Goal: Task Accomplishment & Management: Manage account settings

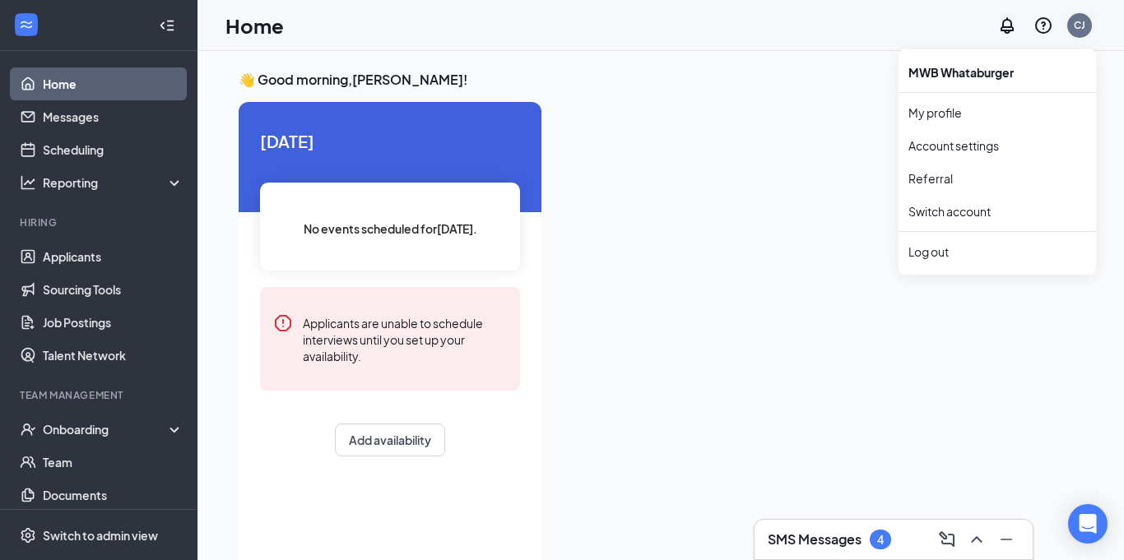
click at [1077, 21] on div "CJ" at bounding box center [1080, 25] width 12 height 14
click at [953, 250] on div "Log out" at bounding box center [997, 252] width 178 height 16
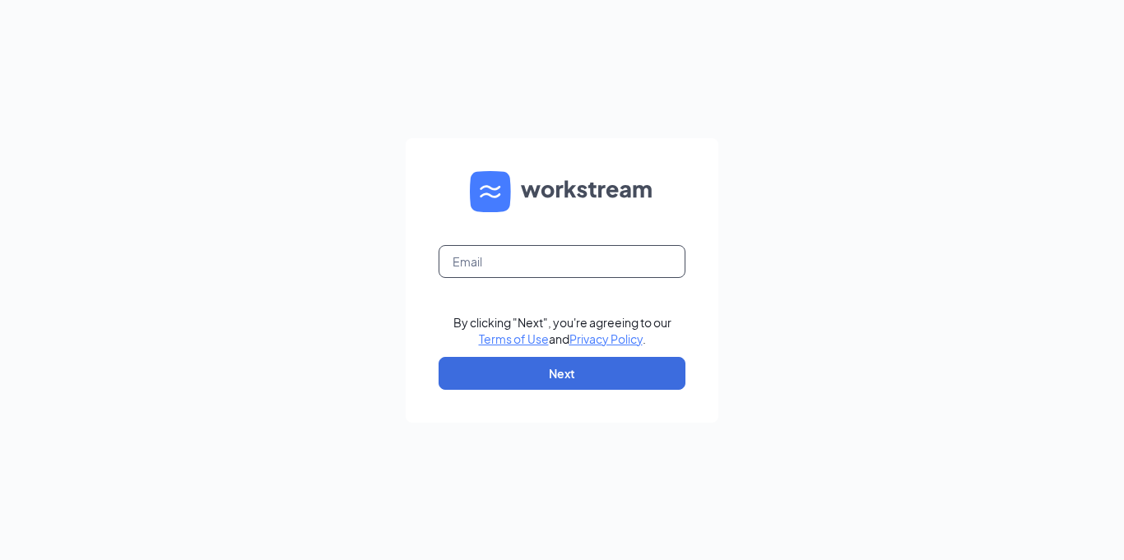
click at [586, 258] on input "text" at bounding box center [561, 261] width 247 height 33
click at [586, 258] on input "n" at bounding box center [561, 261] width 247 height 33
type input "[EMAIL_ADDRESS][DOMAIN_NAME]"
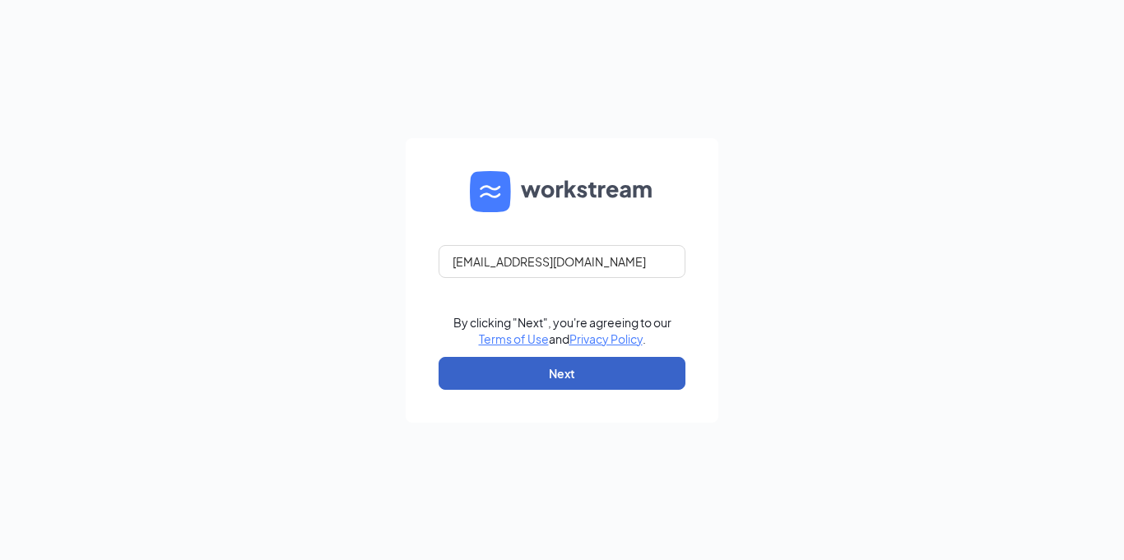
click at [557, 383] on button "Next" at bounding box center [561, 373] width 247 height 33
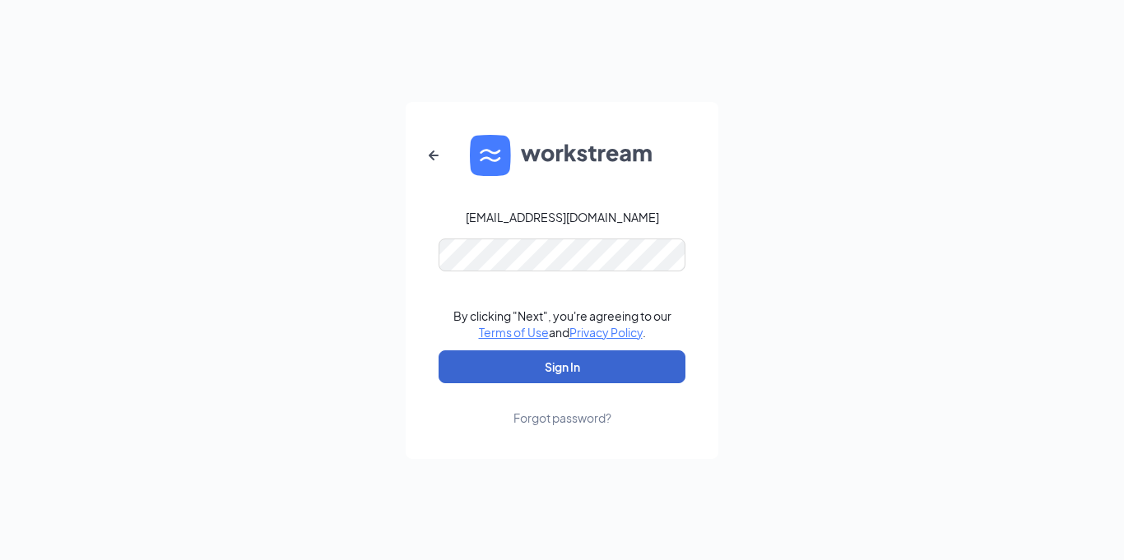
click at [557, 377] on button "Sign In" at bounding box center [561, 366] width 247 height 33
click at [532, 373] on button "Sign In" at bounding box center [561, 366] width 247 height 33
click at [538, 369] on button "Sign In" at bounding box center [561, 366] width 247 height 33
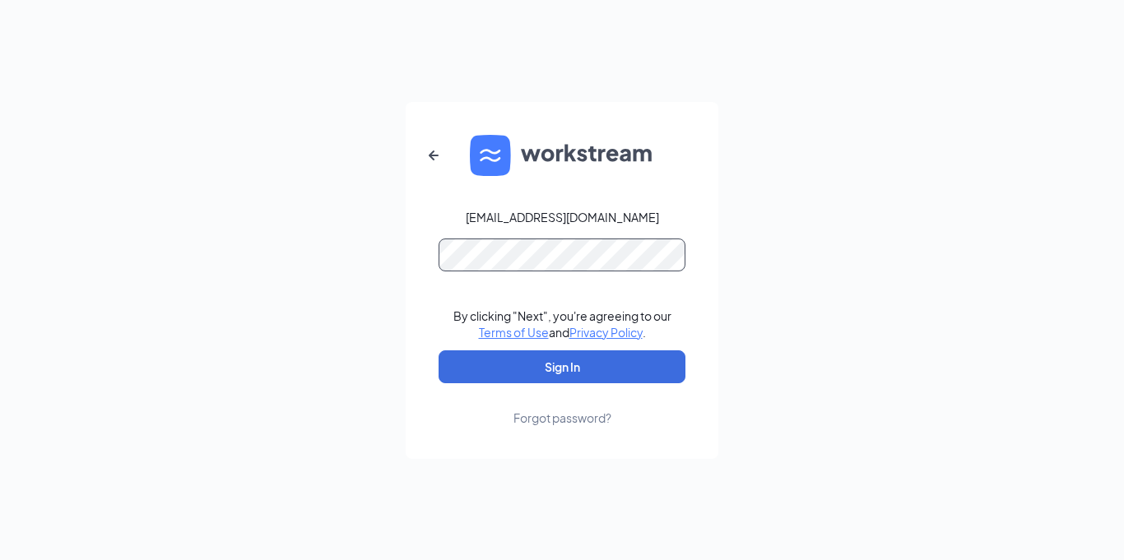
click at [166, 248] on div "[EMAIL_ADDRESS][DOMAIN_NAME] By clicking "Next", you're agreeing to our Terms o…" at bounding box center [562, 280] width 1124 height 560
click at [438, 350] on button "Sign In" at bounding box center [561, 366] width 247 height 33
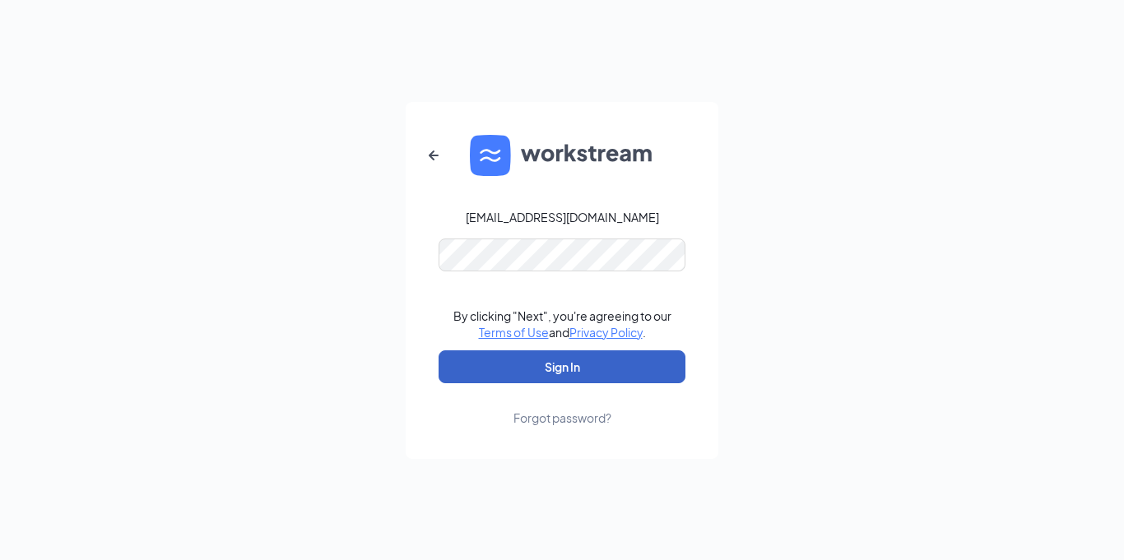
click at [468, 369] on button "Sign In" at bounding box center [561, 366] width 247 height 33
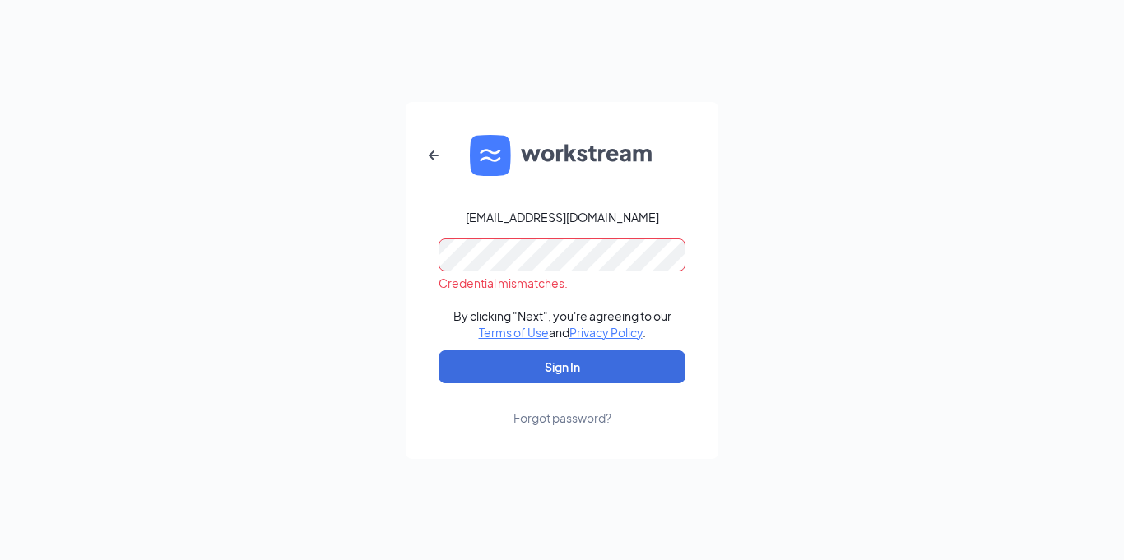
click at [63, 223] on div "[EMAIL_ADDRESS][DOMAIN_NAME] Credential mismatches. By clicking "Next", you're …" at bounding box center [562, 280] width 1124 height 560
click at [438, 350] on button "Sign In" at bounding box center [561, 366] width 247 height 33
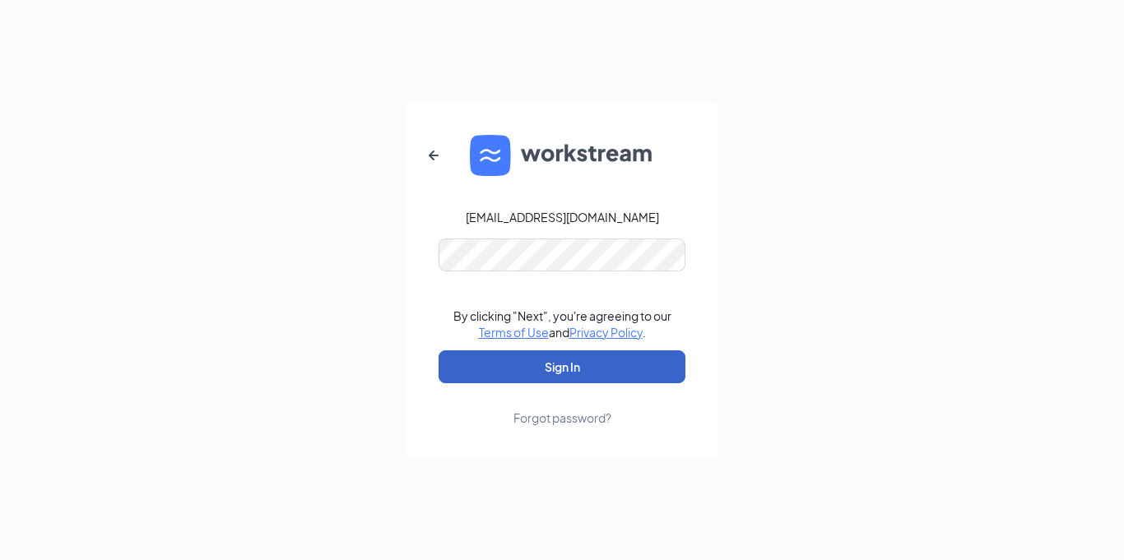
click at [480, 360] on button "Sign In" at bounding box center [561, 366] width 247 height 33
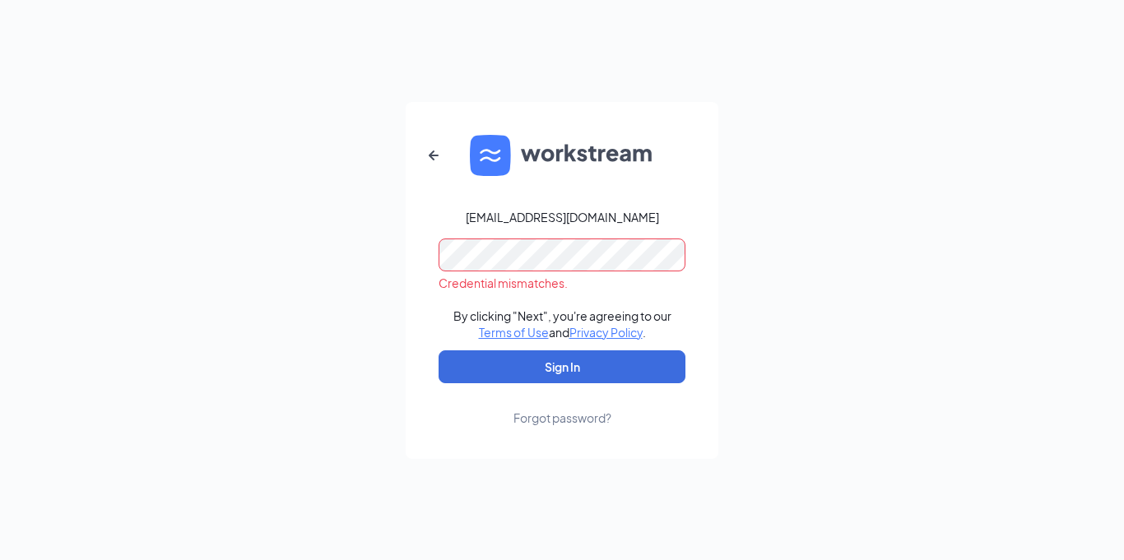
click at [578, 236] on form "[EMAIL_ADDRESS][DOMAIN_NAME] Credential mismatches. By clicking "Next", you're …" at bounding box center [562, 280] width 313 height 357
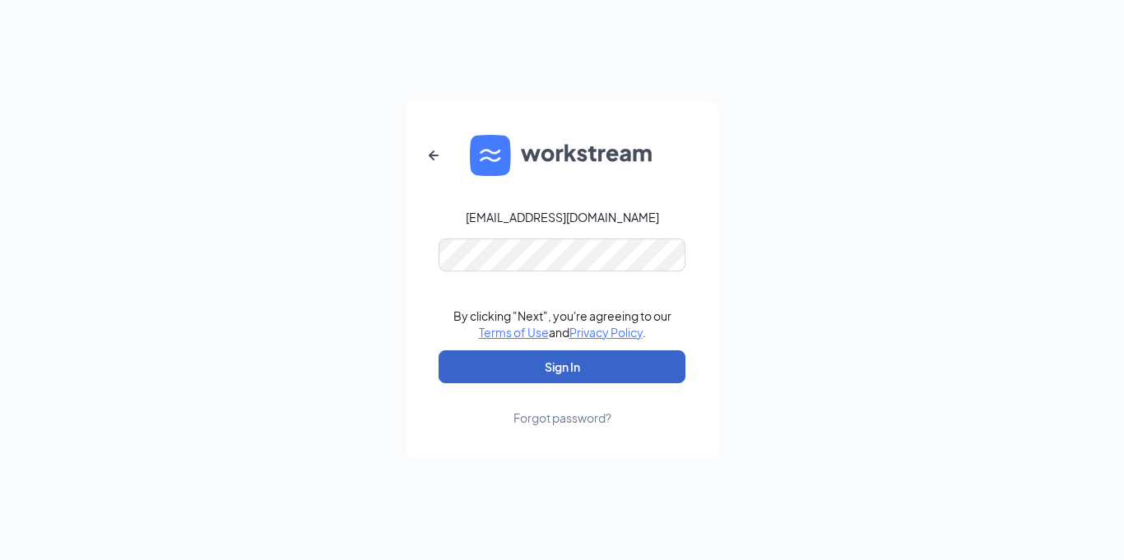
click at [467, 367] on button "Sign In" at bounding box center [561, 366] width 247 height 33
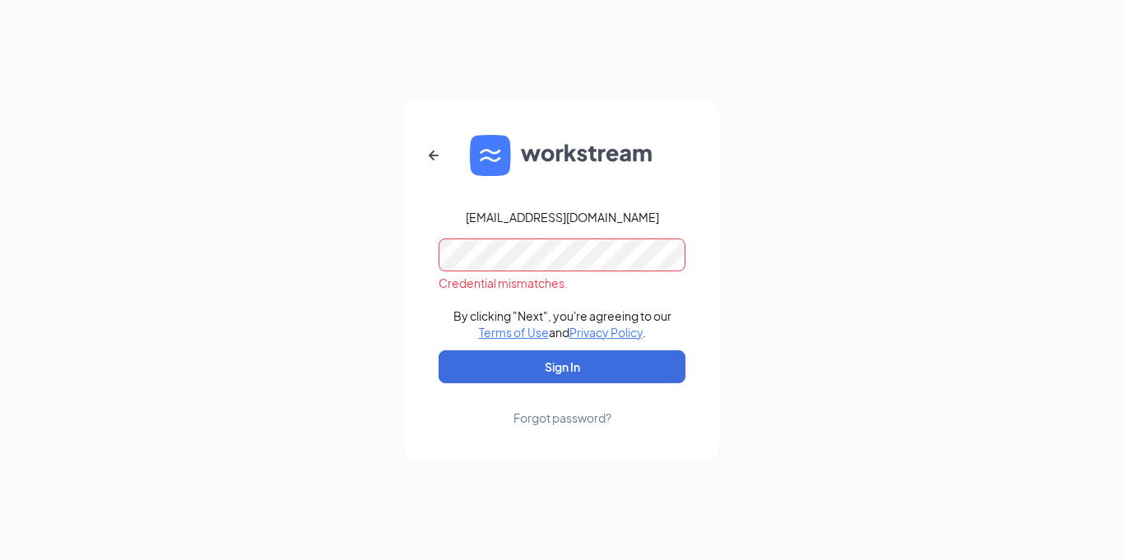
click at [542, 425] on div "Forgot password?" at bounding box center [562, 418] width 98 height 16
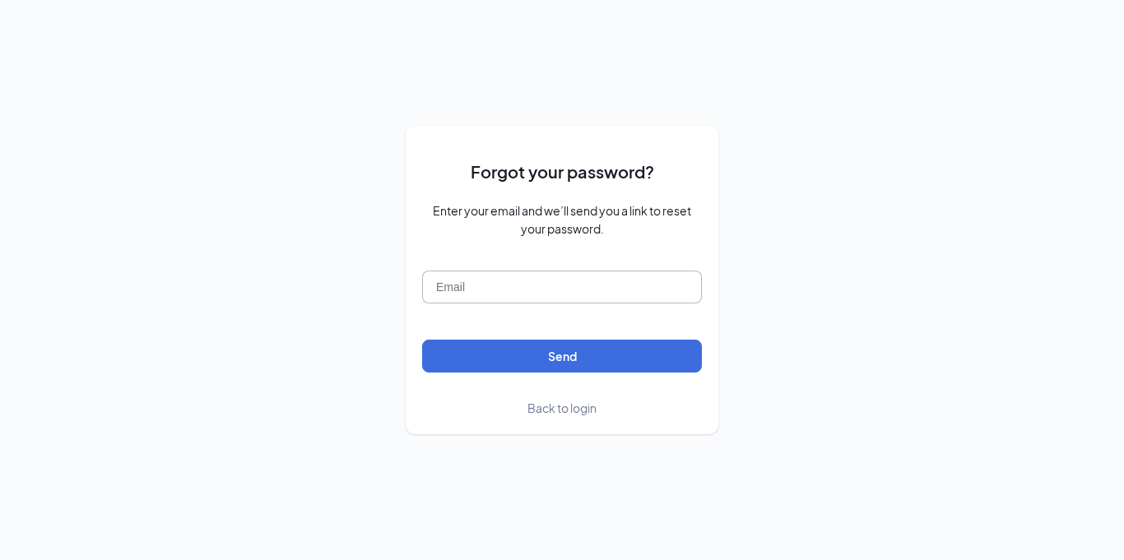
click at [507, 285] on input "text" at bounding box center [562, 287] width 280 height 33
type input "[EMAIL_ADDRESS][DOMAIN_NAME]"
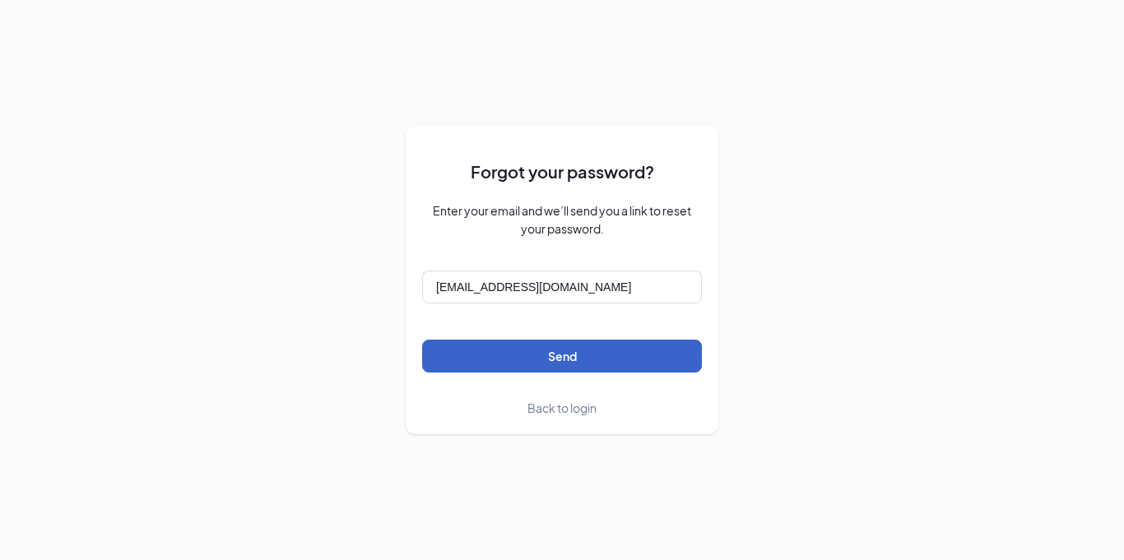
click at [505, 355] on button "Send" at bounding box center [562, 356] width 280 height 33
